Goal: Information Seeking & Learning: Learn about a topic

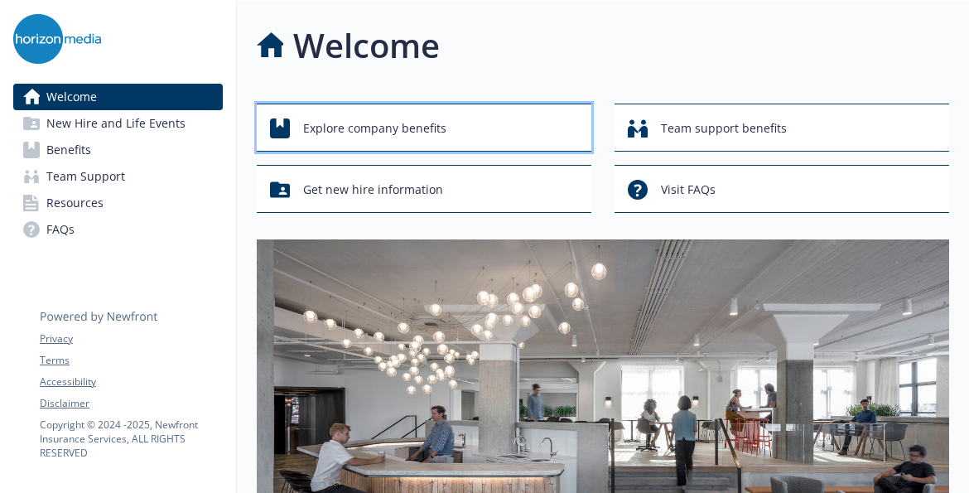
click at [344, 128] on span "Explore company benefits" at bounding box center [374, 128] width 143 height 31
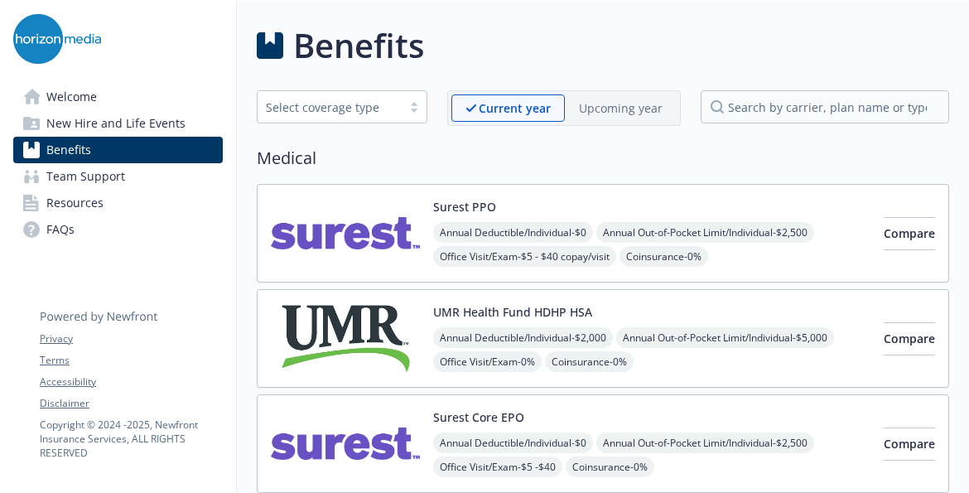
click at [94, 222] on link "FAQs" at bounding box center [118, 229] width 210 height 27
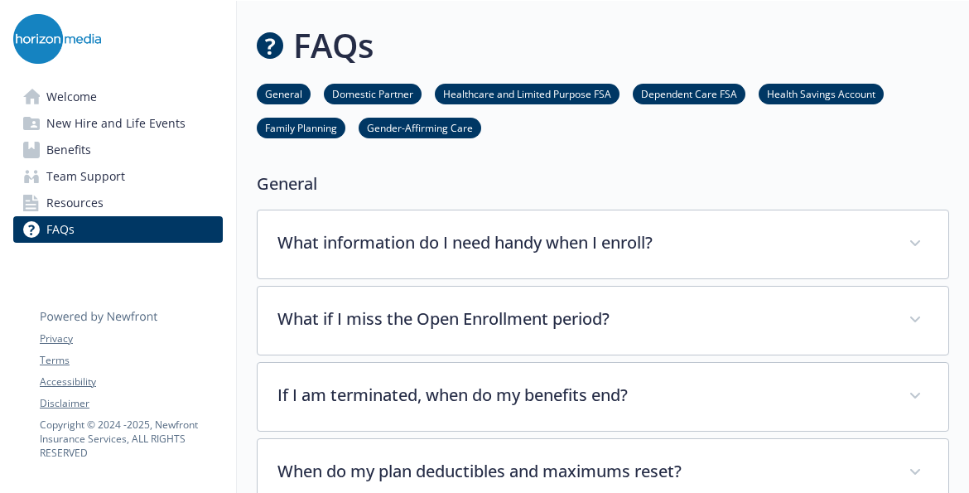
click at [123, 196] on link "Resources" at bounding box center [118, 203] width 210 height 27
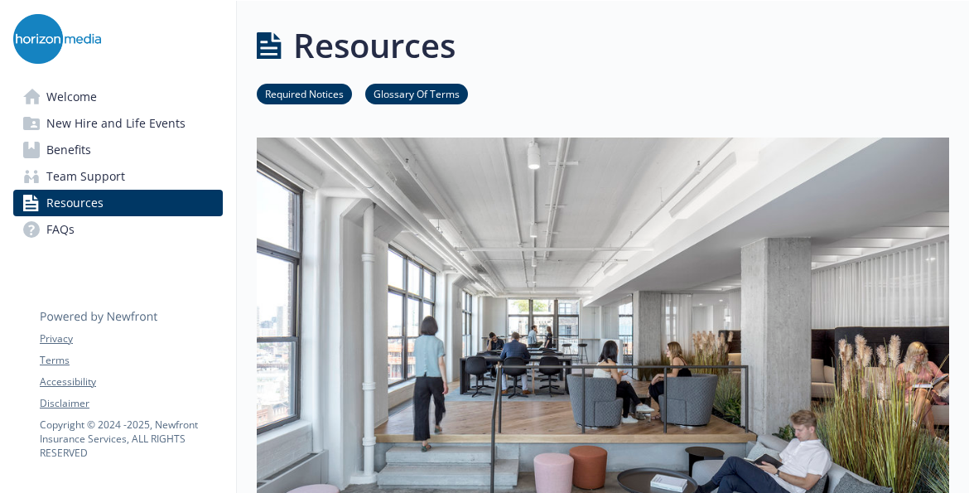
click at [113, 171] on span "Team Support" at bounding box center [85, 176] width 79 height 27
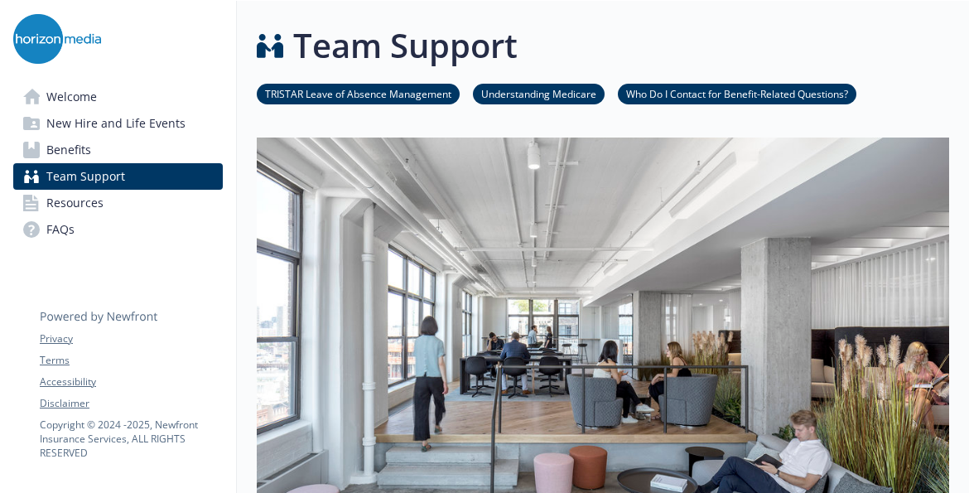
click at [88, 94] on span "Welcome" at bounding box center [71, 97] width 51 height 27
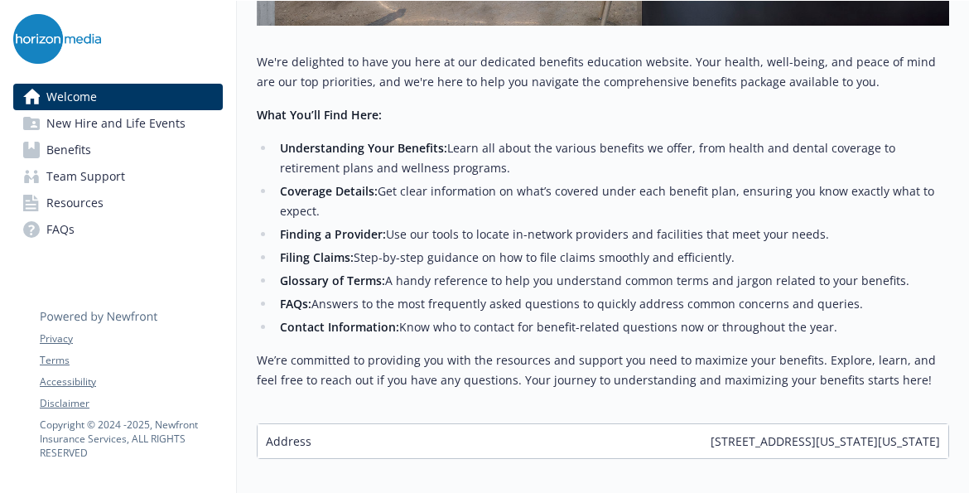
scroll to position [721, 0]
